Goal: Information Seeking & Learning: Learn about a topic

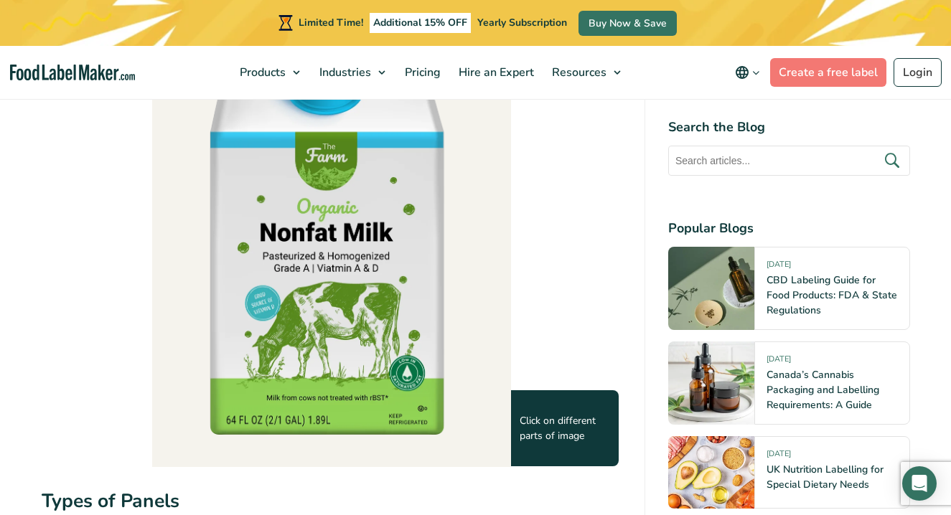
click at [563, 438] on div "Click on different parts of image" at bounding box center [565, 428] width 108 height 76
click at [388, 408] on img at bounding box center [331, 207] width 359 height 515
drag, startPoint x: 425, startPoint y: 314, endPoint x: 251, endPoint y: 332, distance: 174.7
click at [251, 332] on img at bounding box center [331, 207] width 359 height 515
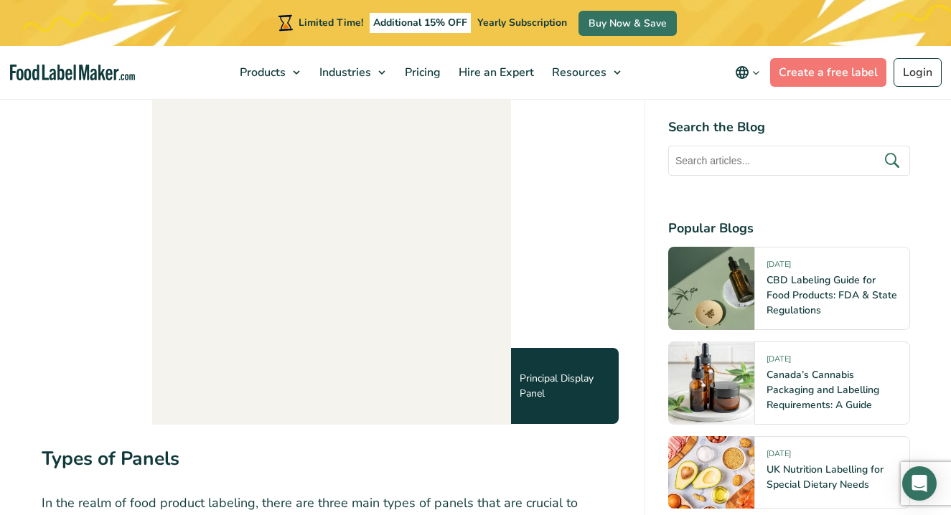
scroll to position [1292, 0]
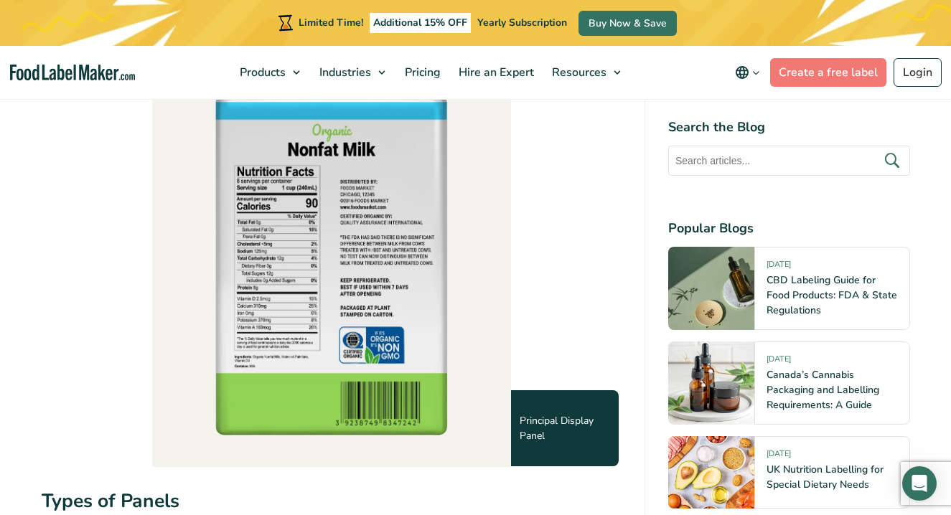
click at [348, 297] on img at bounding box center [331, 207] width 359 height 515
click at [451, 360] on img at bounding box center [331, 207] width 359 height 515
click at [546, 411] on div "Principal Display Panel" at bounding box center [565, 428] width 108 height 76
click at [547, 421] on div "Principal Display Panel" at bounding box center [565, 428] width 108 height 76
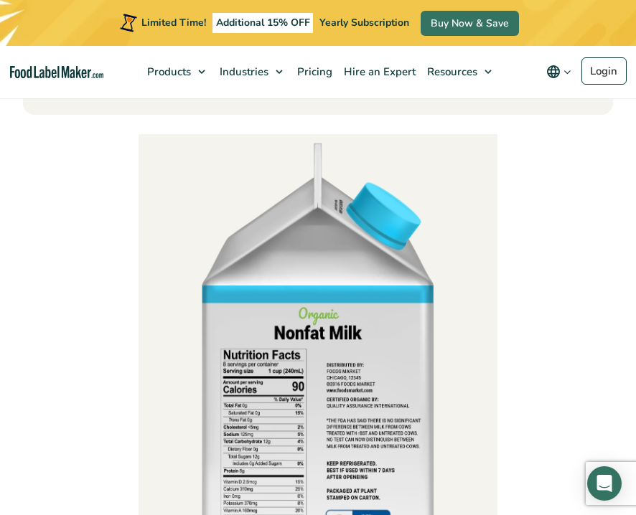
scroll to position [1275, 0]
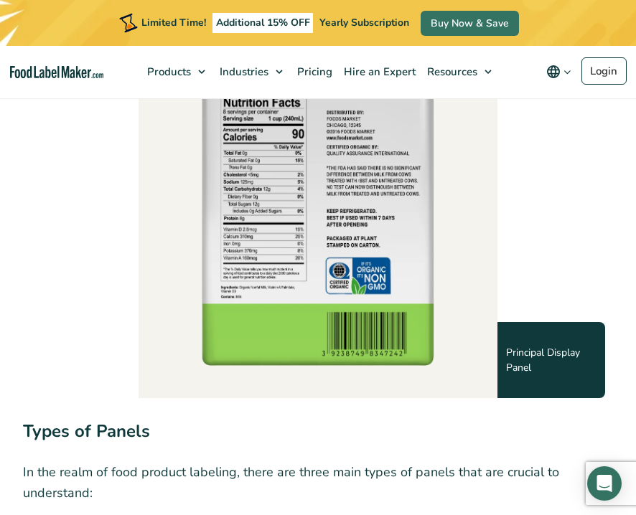
click at [580, 352] on div "Principal Display Panel" at bounding box center [551, 360] width 108 height 76
click at [545, 354] on div "Principal Display Panel" at bounding box center [551, 360] width 108 height 76
click at [301, 345] on img at bounding box center [318, 139] width 359 height 515
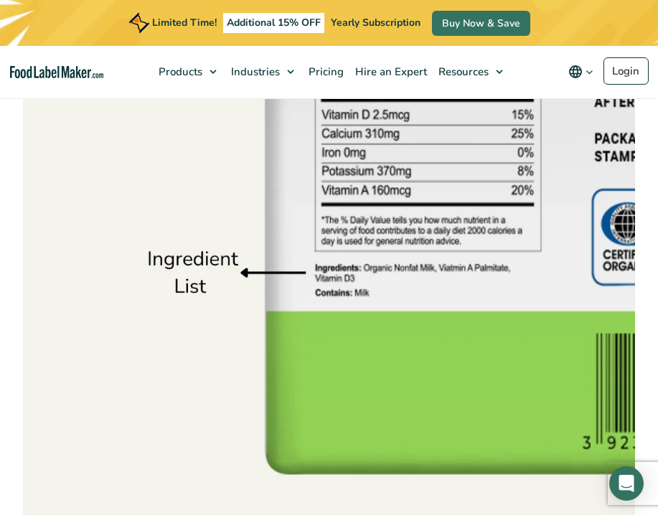
scroll to position [6854, 0]
